Goal: Transaction & Acquisition: Purchase product/service

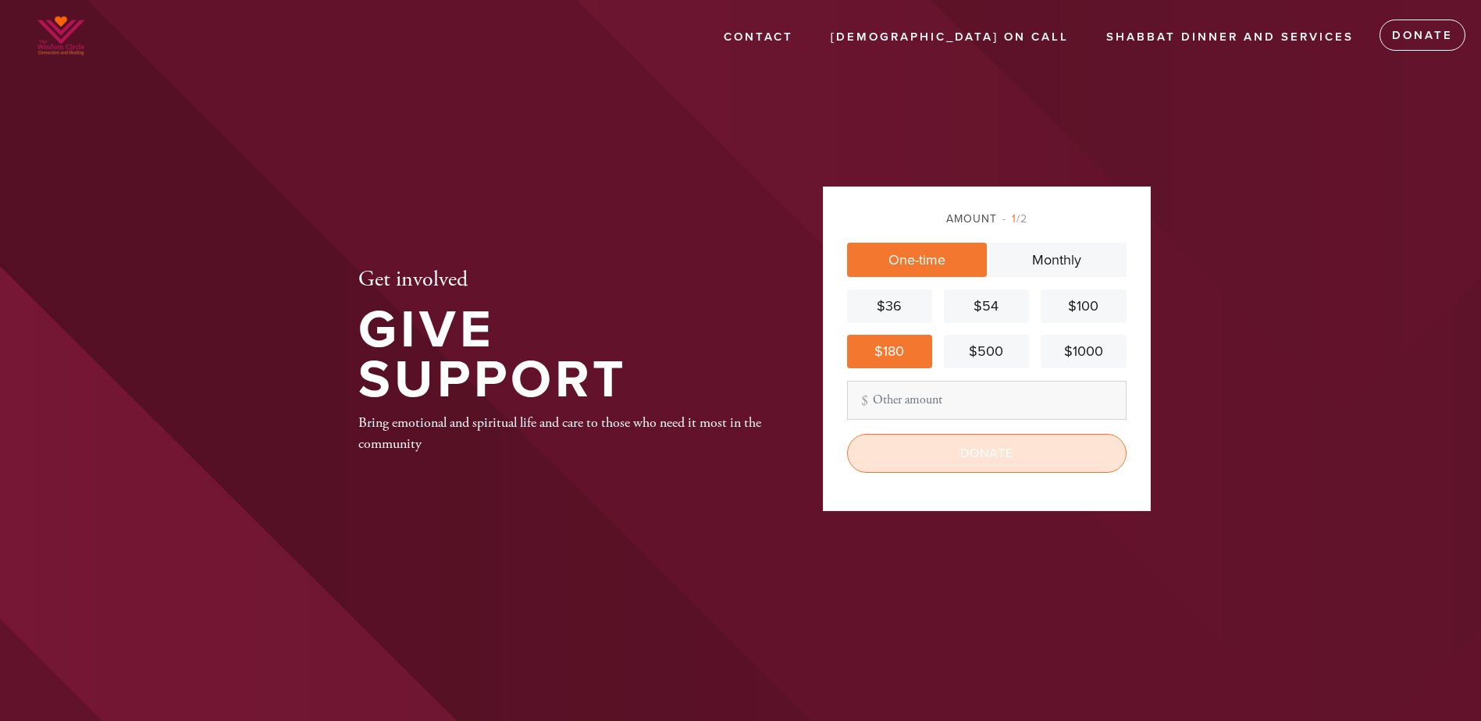
click at [971, 454] on input "Donate" at bounding box center [986, 453] width 279 height 39
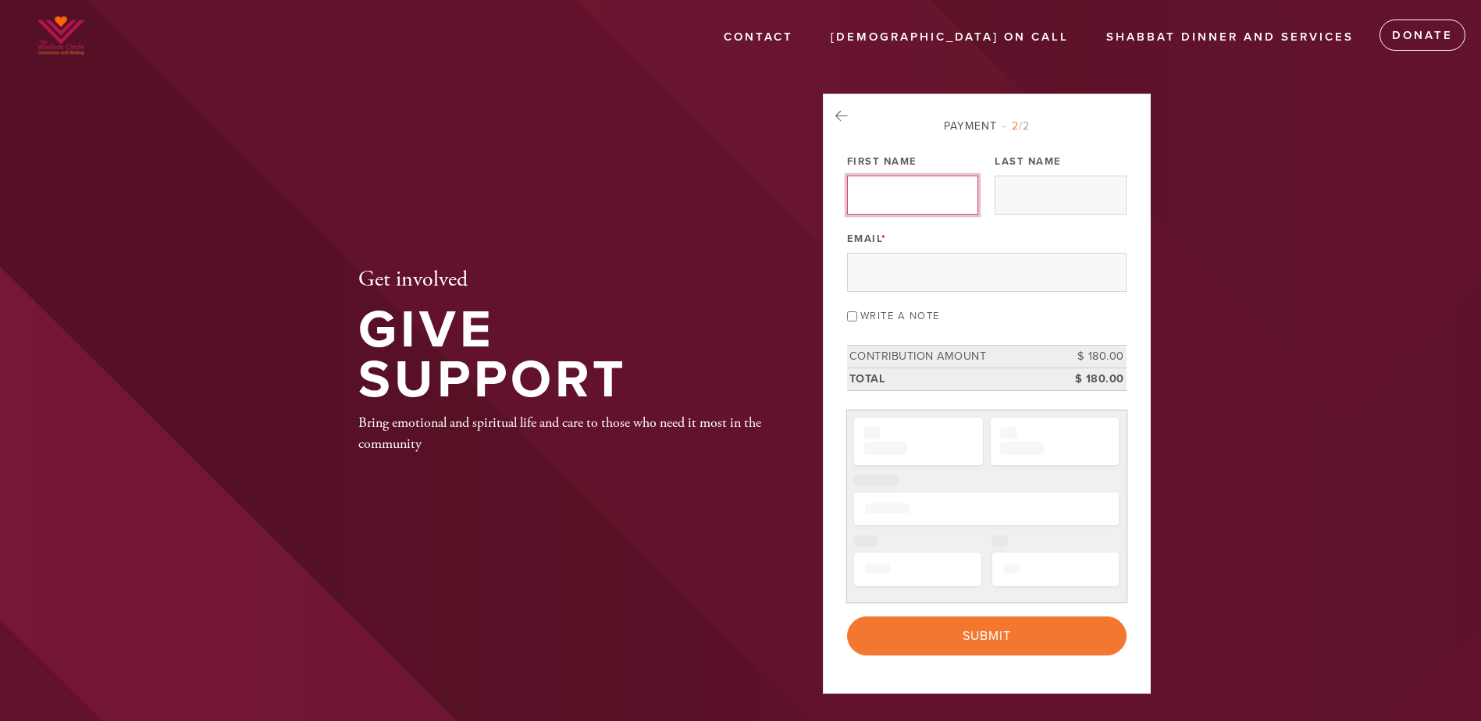
click at [871, 197] on input "First Name" at bounding box center [912, 195] width 131 height 39
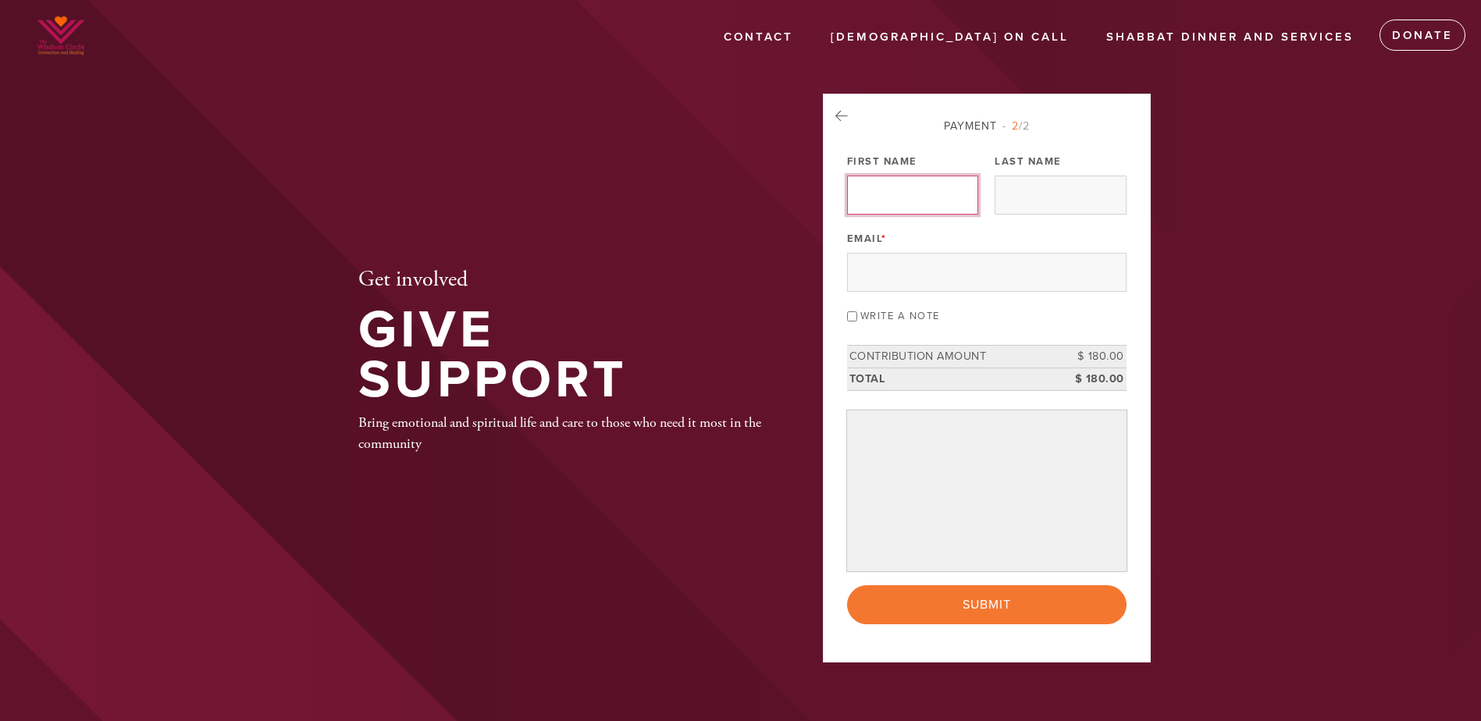
type input "Arash"
type input "[PERSON_NAME]"
type input "[EMAIL_ADDRESS][DOMAIN_NAME]"
click at [853, 314] on input "Write a note" at bounding box center [852, 316] width 10 height 10
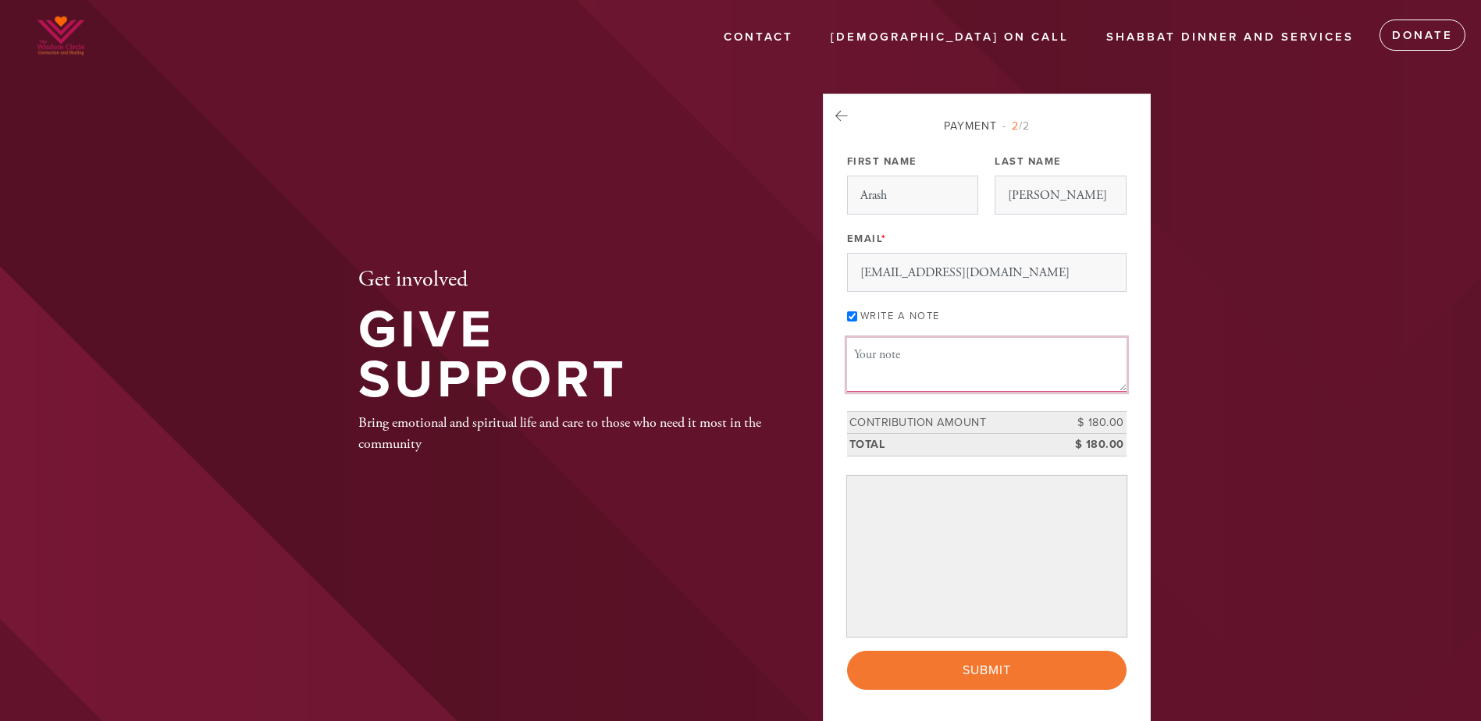
click at [870, 354] on textarea "Message or dedication" at bounding box center [986, 364] width 279 height 53
click at [853, 314] on input "Write a note" at bounding box center [852, 316] width 10 height 10
checkbox input "false"
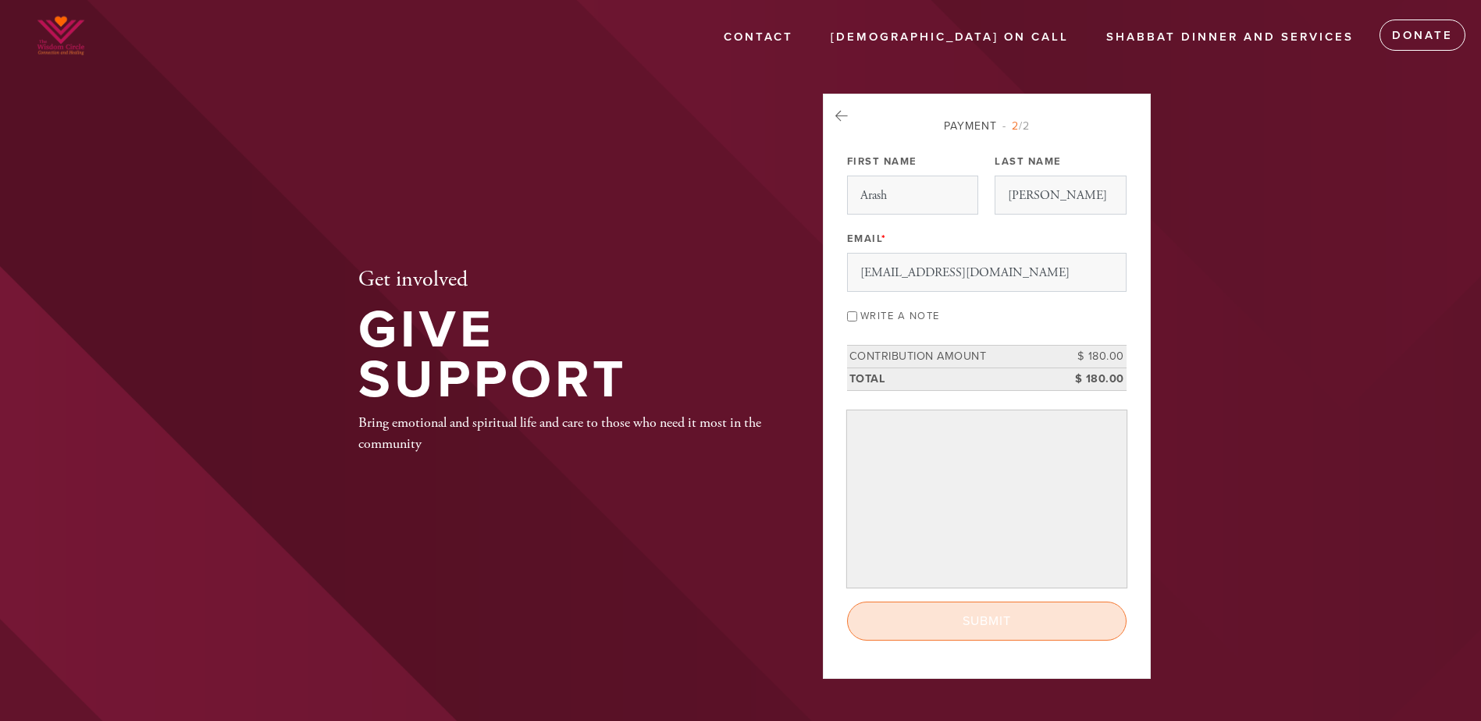
click at [979, 617] on input "Submit" at bounding box center [986, 621] width 279 height 39
click at [995, 625] on div "< Previous Page Submit" at bounding box center [986, 621] width 279 height 39
click at [947, 614] on div "< Previous Page Submit" at bounding box center [986, 621] width 279 height 39
